Goal: Task Accomplishment & Management: Manage account settings

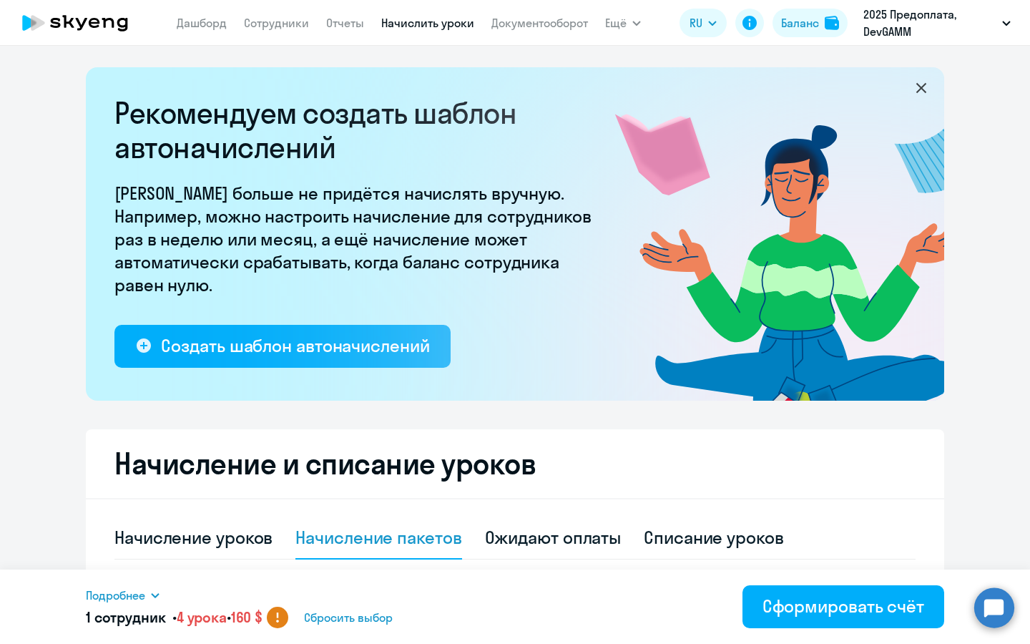
select select "4"
select select "10"
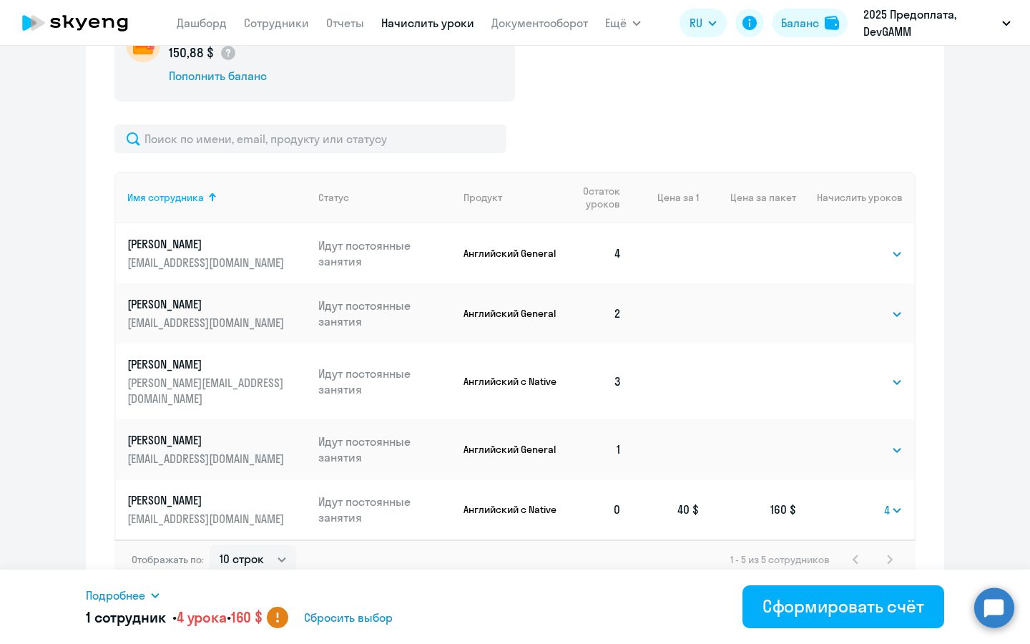
click at [904, 508] on td "Выбрать 4 8 16 32 64 96 128 4" at bounding box center [855, 509] width 118 height 60
click at [901, 501] on select "Выбрать 4 8 16 32 64 96 128" at bounding box center [893, 509] width 19 height 17
select select
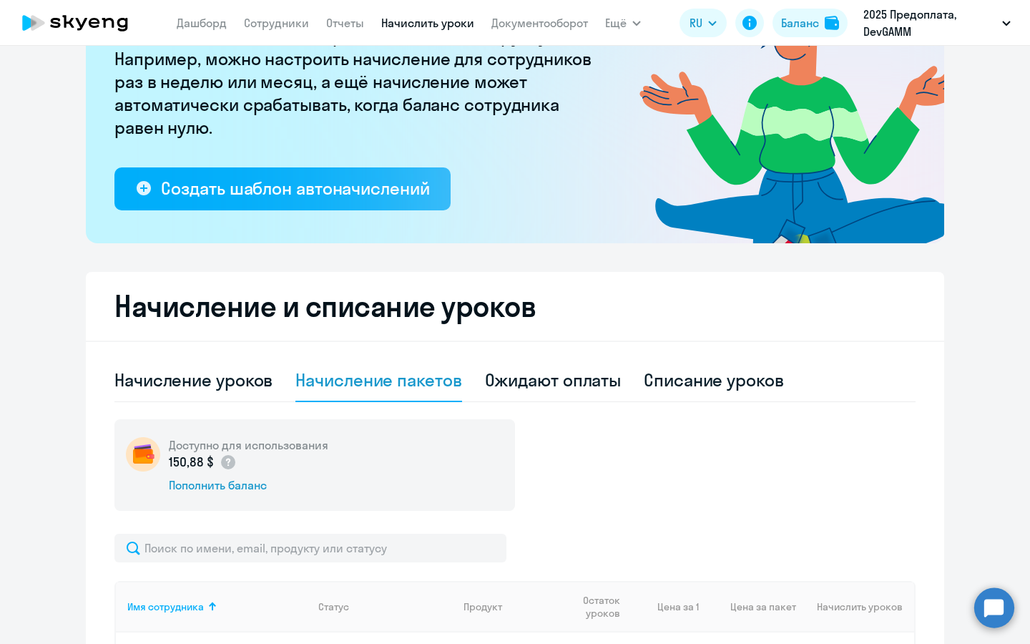
scroll to position [117, 0]
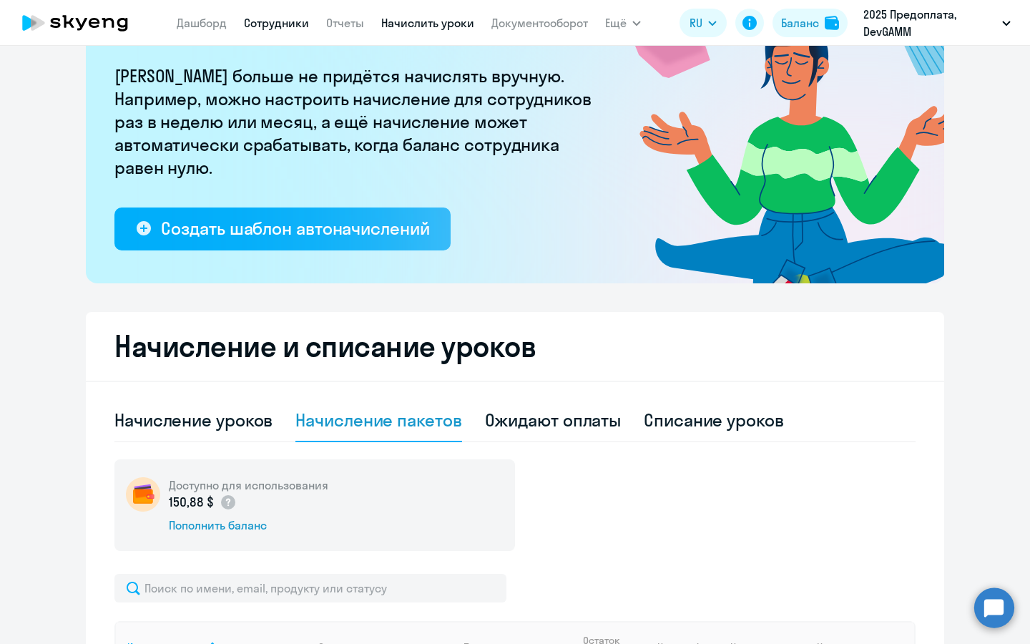
click at [271, 26] on link "Сотрудники" at bounding box center [276, 23] width 65 height 14
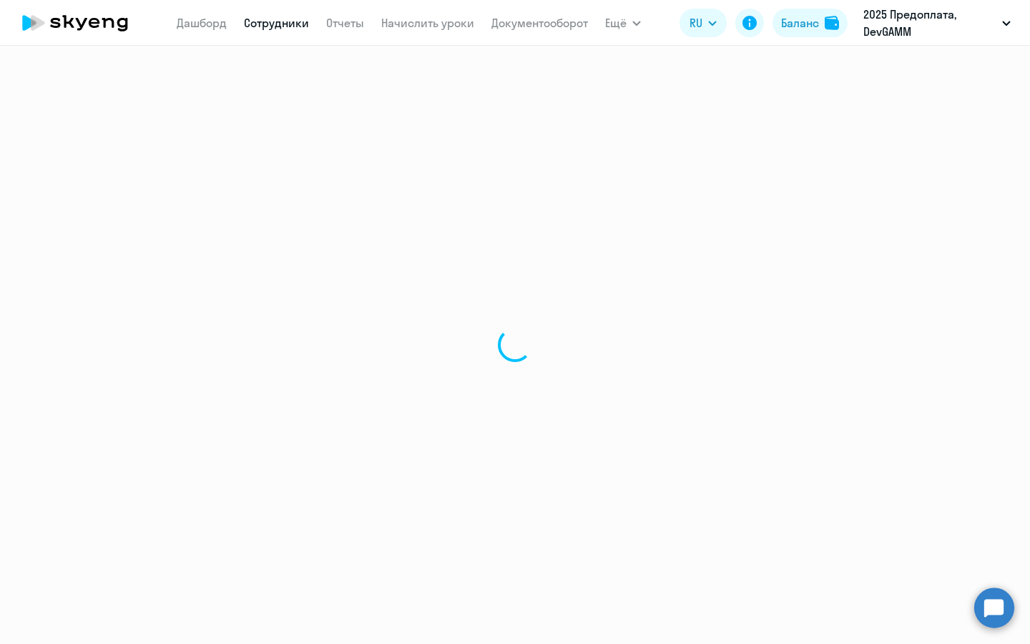
select select "30"
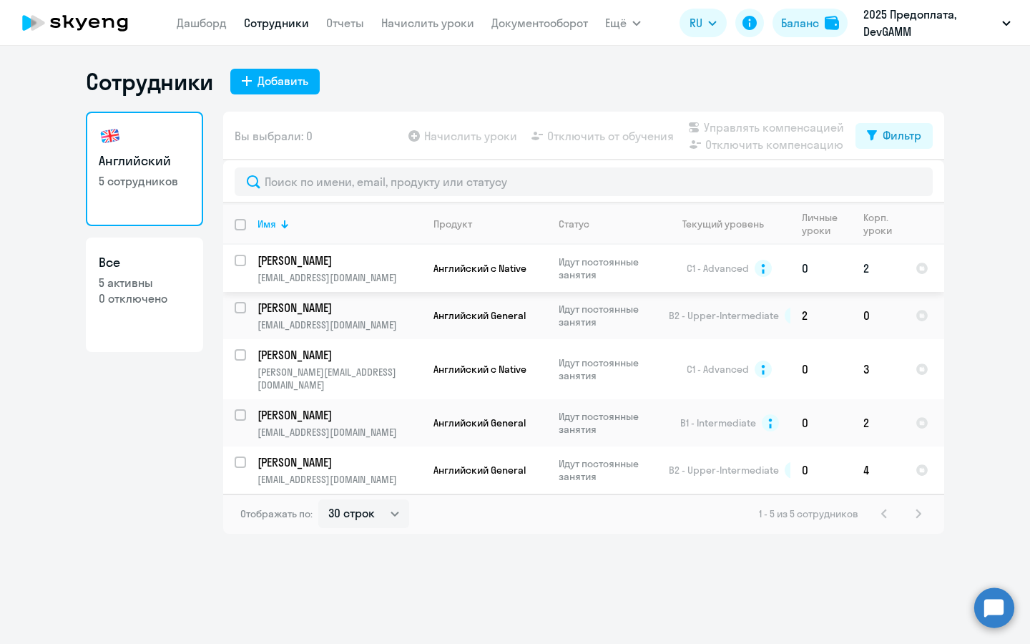
click at [234, 255] on div at bounding box center [241, 260] width 34 height 34
checkbox input "true"
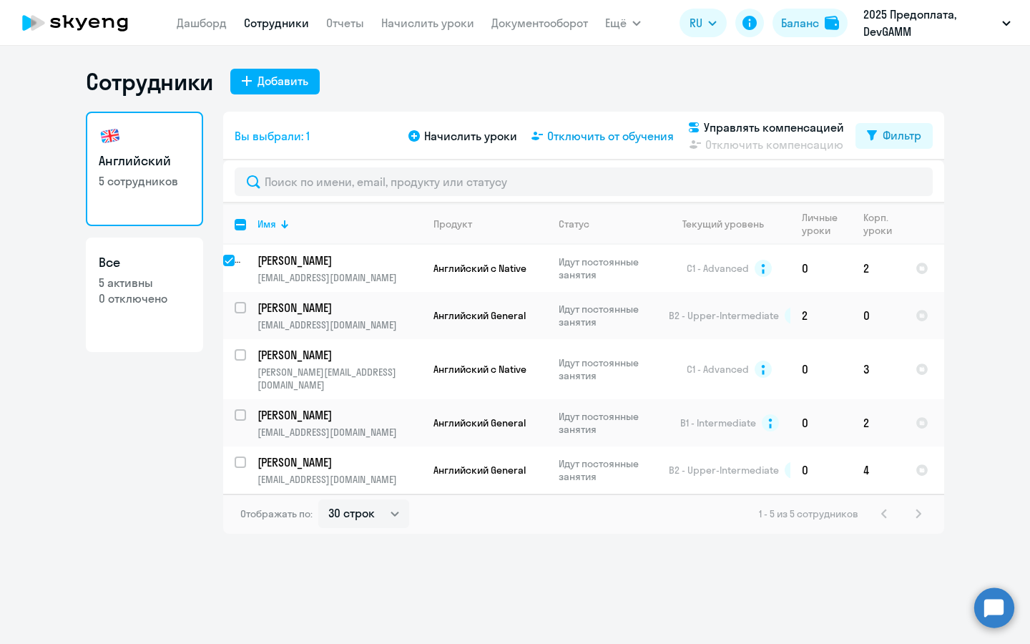
click at [589, 137] on span "Отключить от обучения" at bounding box center [610, 135] width 127 height 17
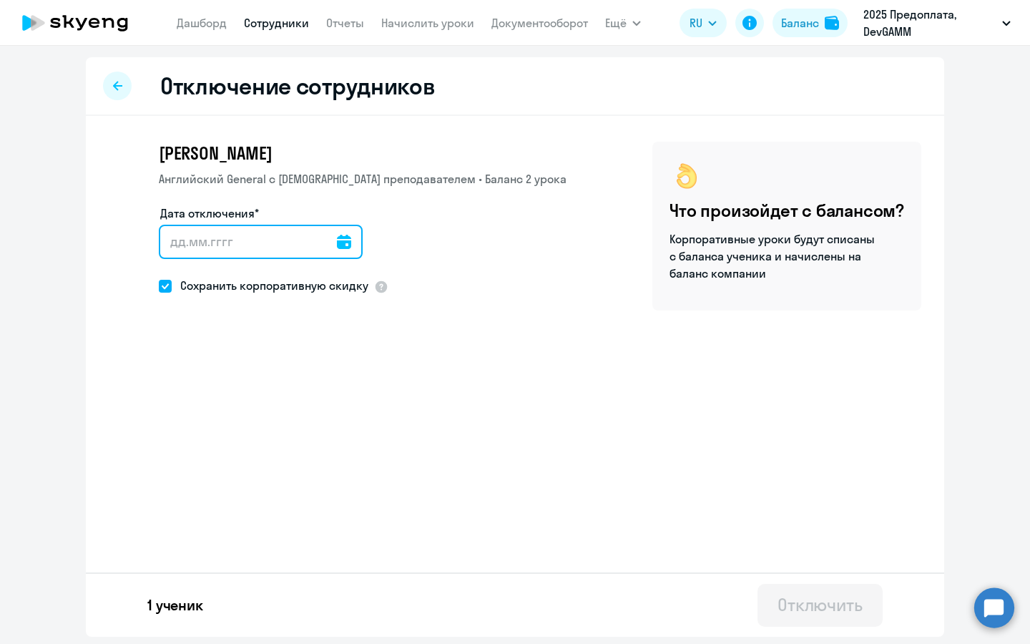
click at [325, 239] on input "Дата отключения*" at bounding box center [261, 242] width 204 height 34
click at [343, 239] on icon at bounding box center [344, 242] width 14 height 14
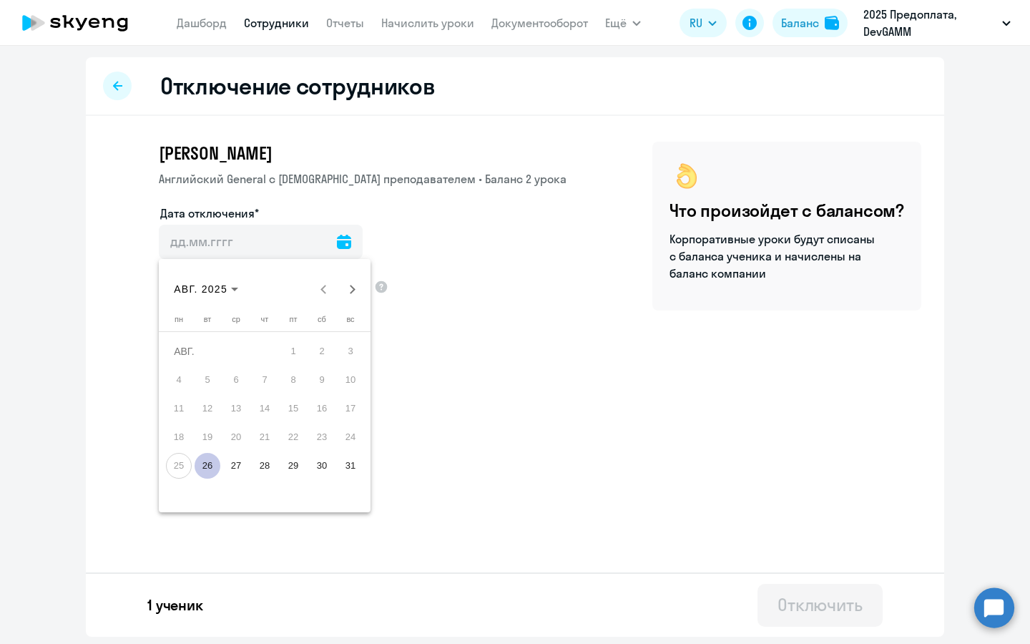
click at [205, 461] on span "26" at bounding box center [208, 466] width 26 height 26
type input "[DATE]"
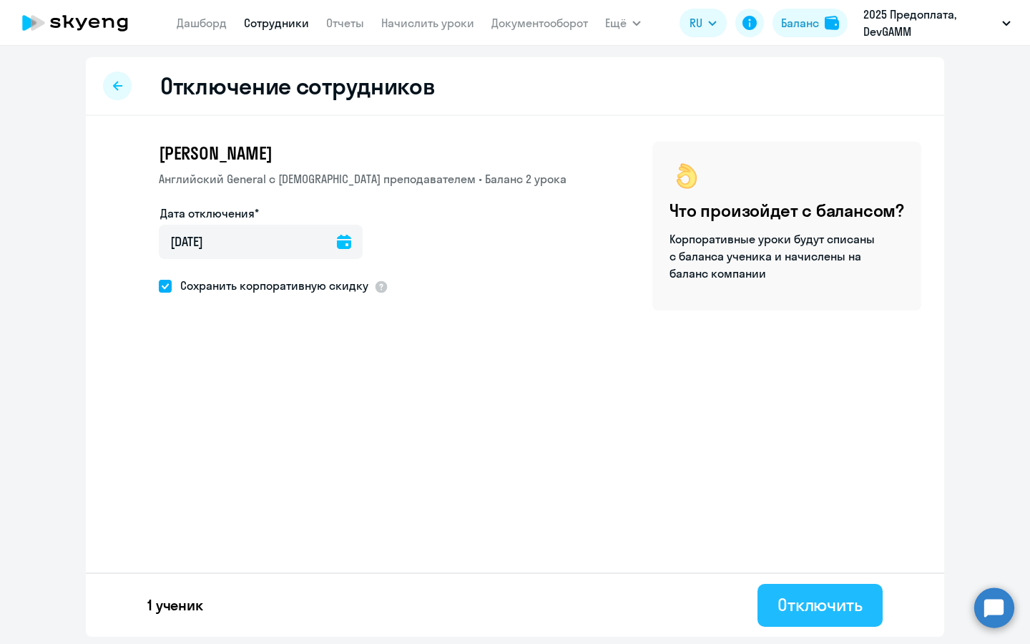
click at [805, 609] on div "Отключить" at bounding box center [820, 604] width 85 height 23
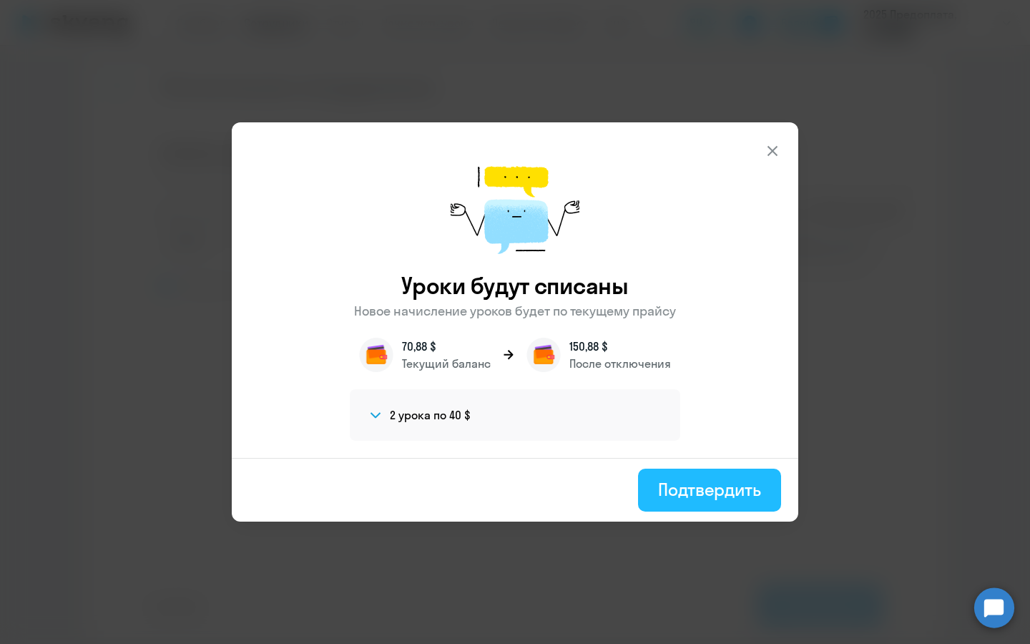
click at [694, 487] on div "Подтвердить" at bounding box center [709, 489] width 103 height 23
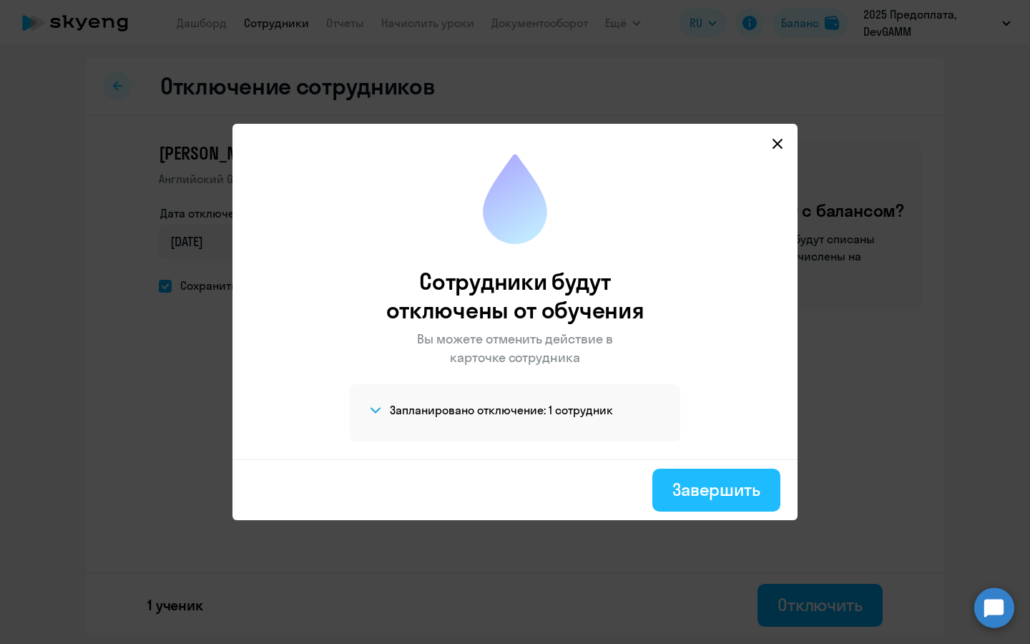
click at [726, 489] on div "Завершить" at bounding box center [716, 489] width 88 height 23
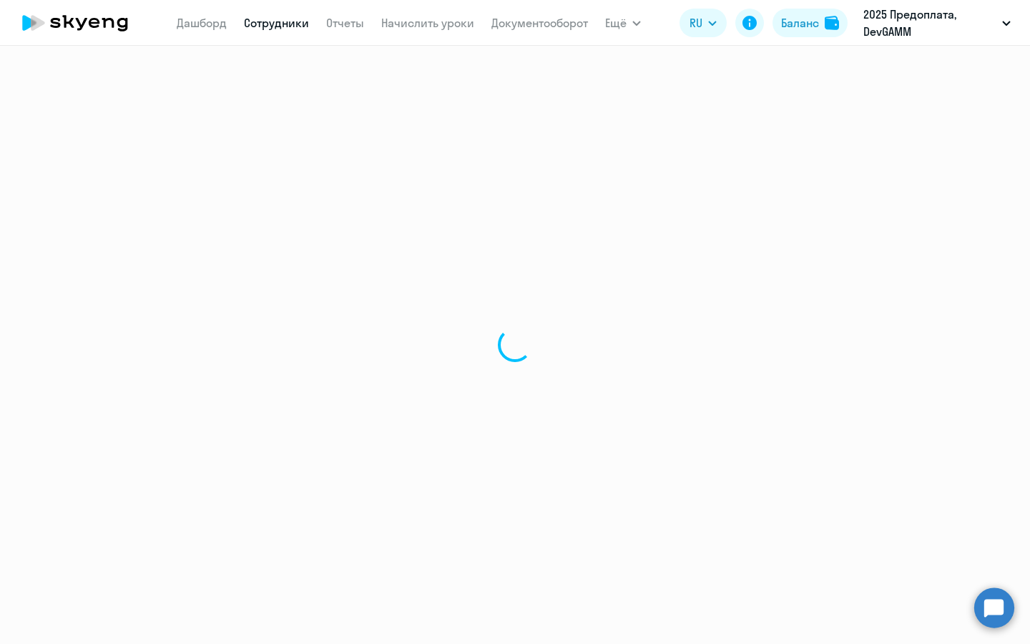
select select "30"
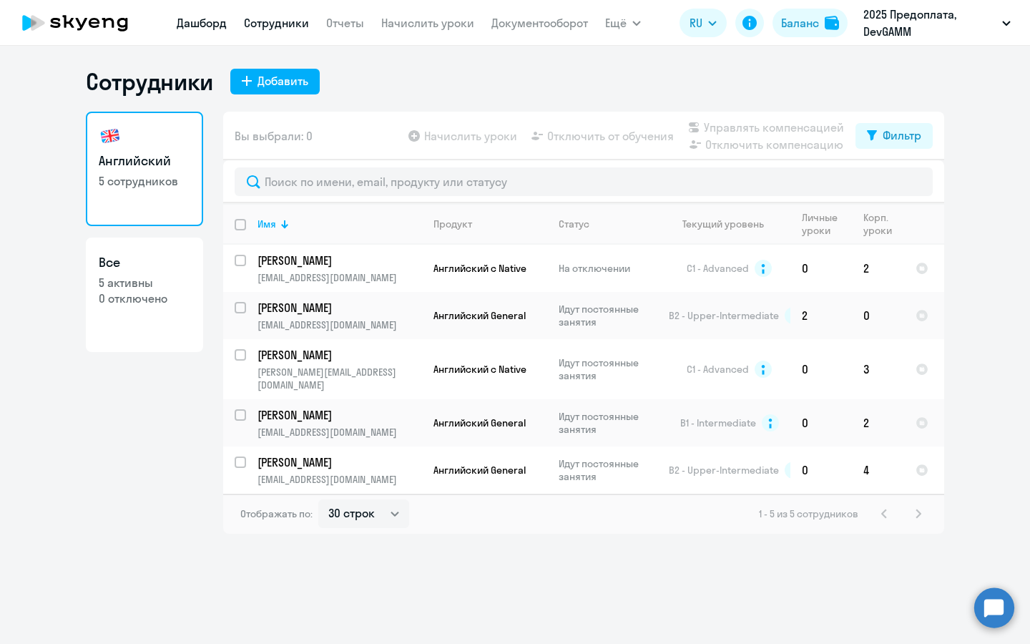
click at [207, 21] on link "Дашборд" at bounding box center [202, 23] width 50 height 14
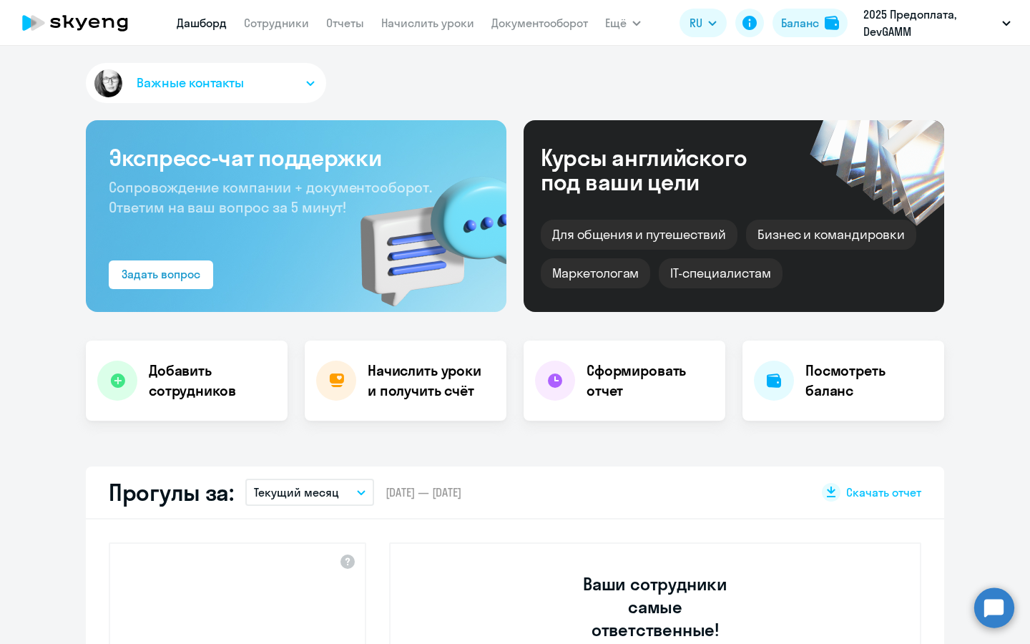
select select "30"
click at [637, 387] on h4 "Сформировать отчет" at bounding box center [650, 381] width 127 height 40
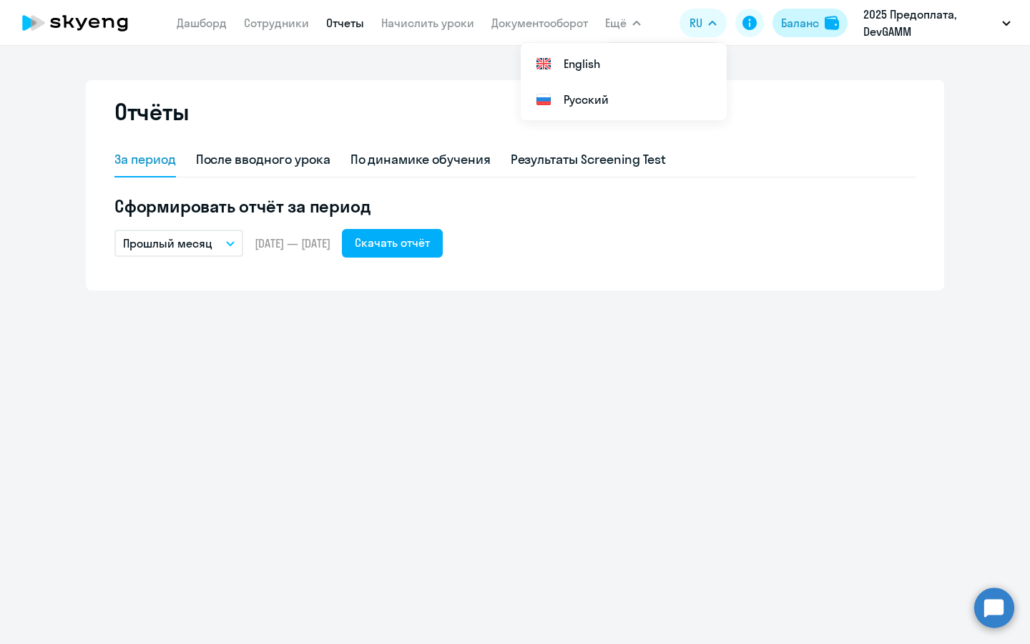
click at [810, 25] on div "Баланс" at bounding box center [800, 22] width 38 height 17
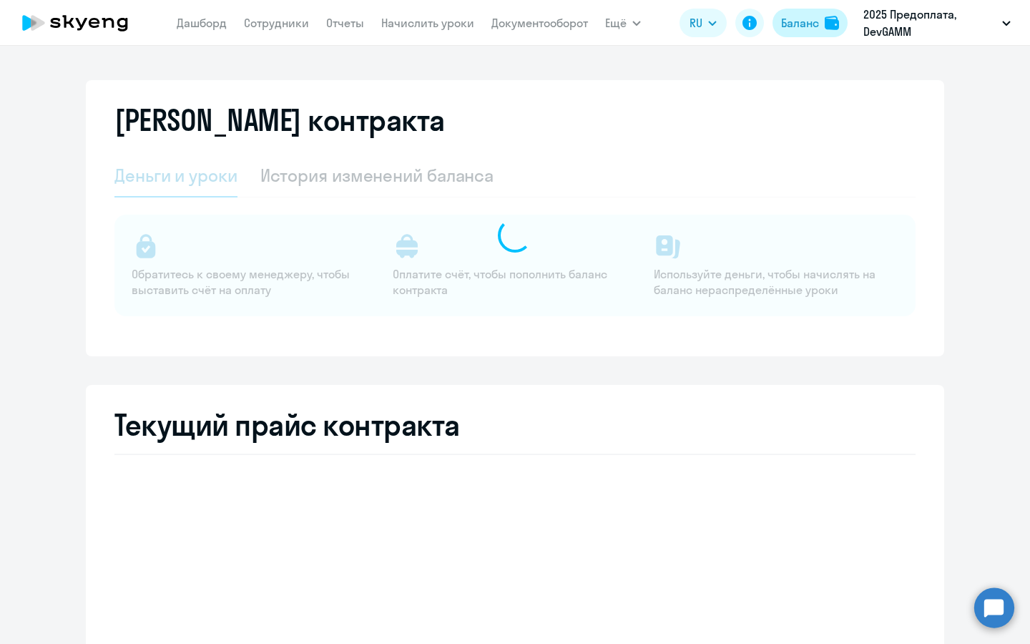
select select "english_adult_not_native_speaker"
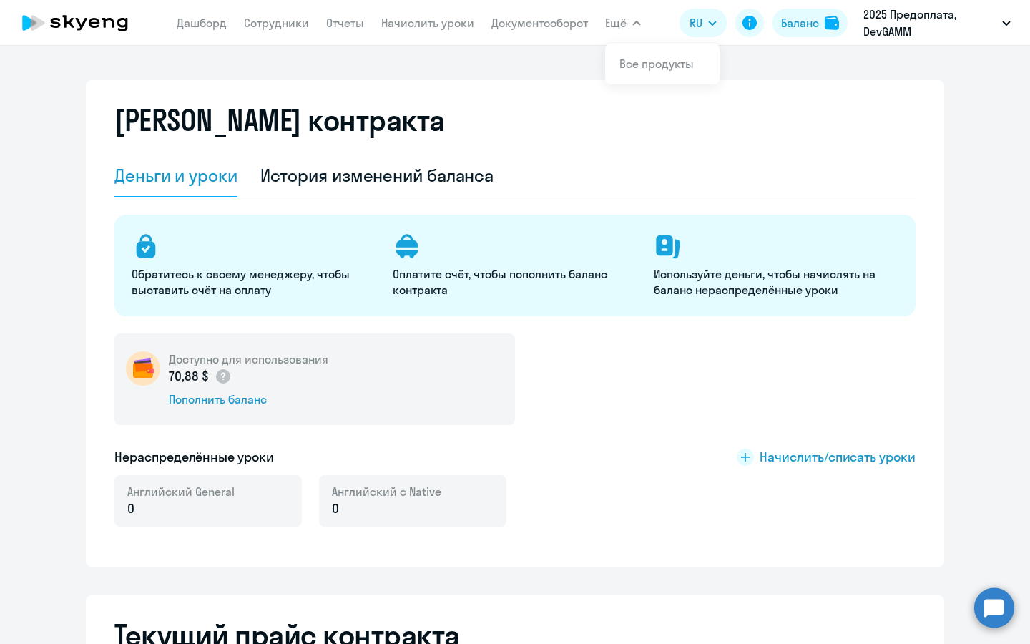
click at [94, 20] on icon at bounding box center [75, 23] width 126 height 36
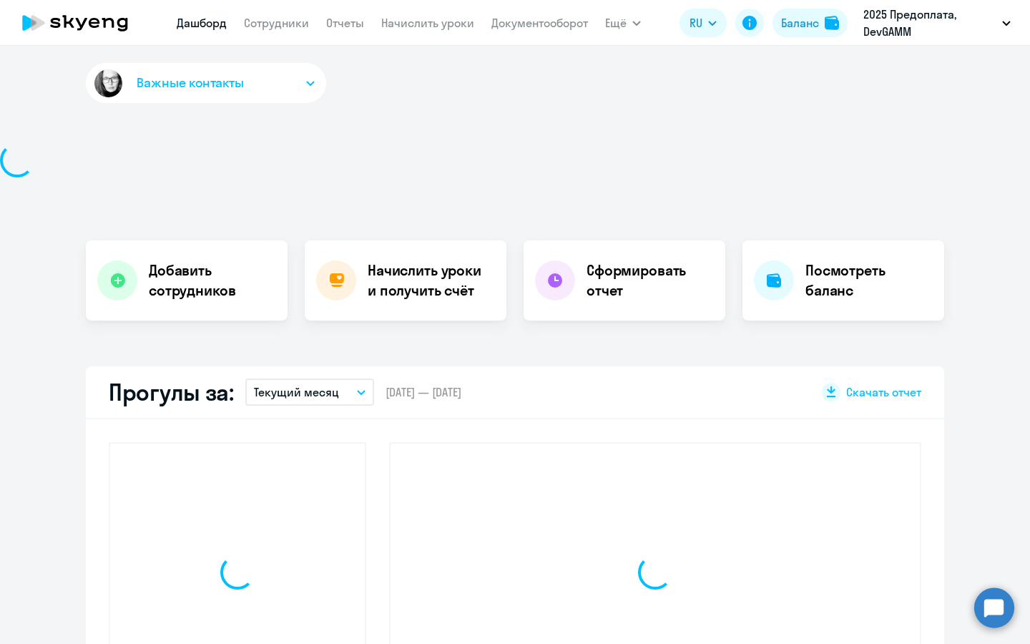
select select "30"
